Goal: Go to known website: Go to known website

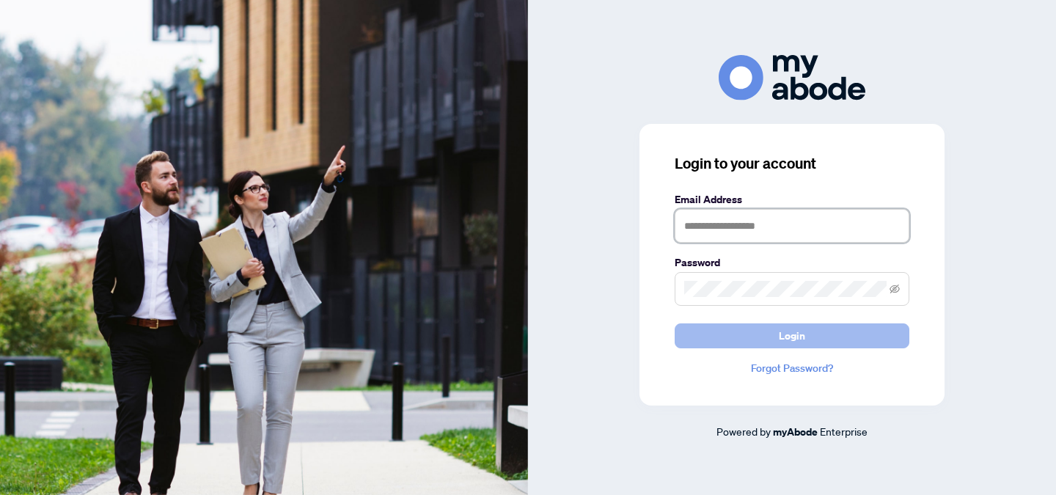
type input "**********"
click at [766, 328] on button "Login" at bounding box center [791, 335] width 235 height 25
type input "**********"
click at [751, 337] on button "Login" at bounding box center [791, 335] width 235 height 25
